Goal: Task Accomplishment & Management: Use online tool/utility

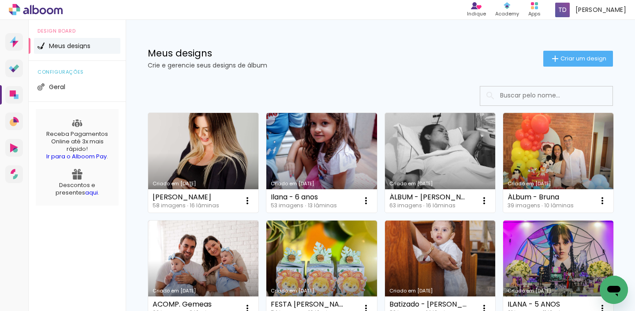
click at [189, 151] on link "Criado em [DATE]" at bounding box center [203, 163] width 110 height 100
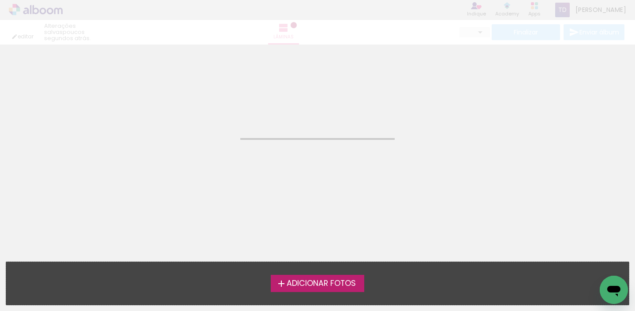
click at [296, 100] on neon-animatable "Confirmar Cancelar" at bounding box center [317, 90] width 635 height 90
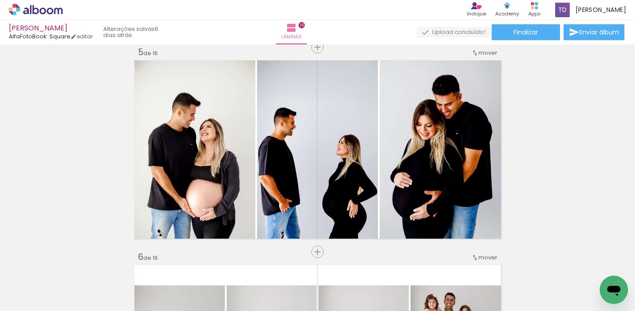
scroll to position [832, 0]
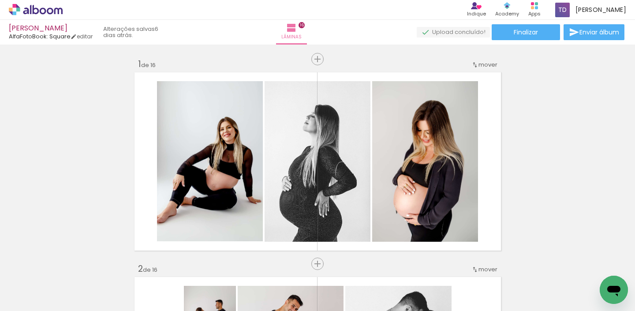
scroll to position [832, 0]
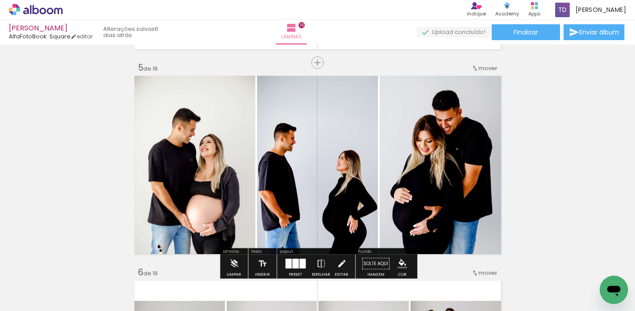
scroll to position [817, 0]
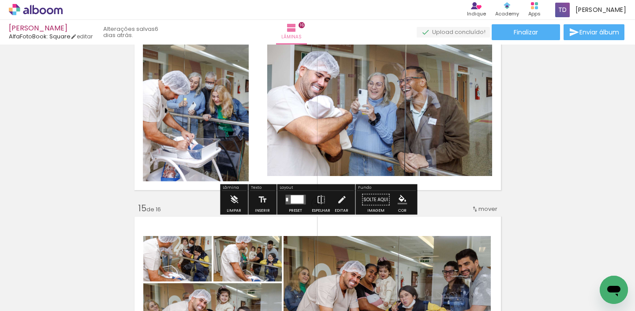
scroll to position [2690, 0]
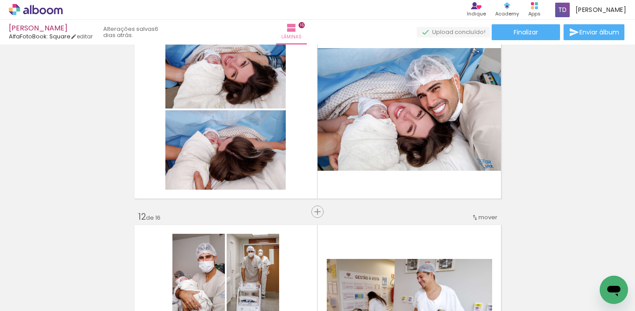
scroll to position [1988, 0]
